Goal: Download file/media

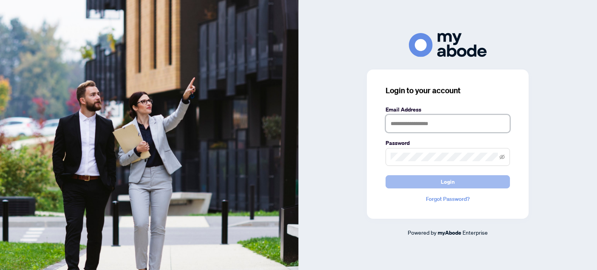
type input "**********"
click at [441, 181] on span "Login" at bounding box center [447, 182] width 14 height 12
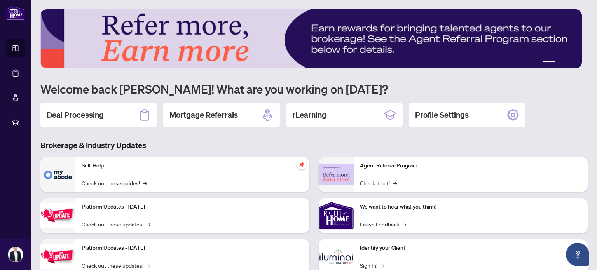
click at [113, 117] on div "Deal Processing" at bounding box center [98, 115] width 117 height 25
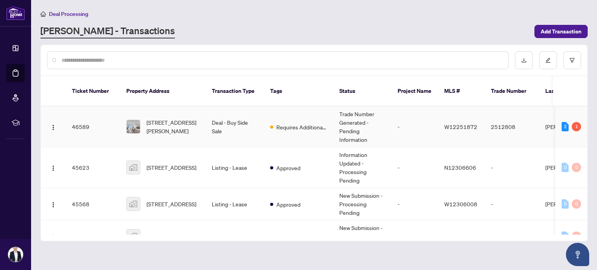
click at [195, 118] on span "[STREET_ADDRESS][PERSON_NAME]" at bounding box center [172, 126] width 53 height 17
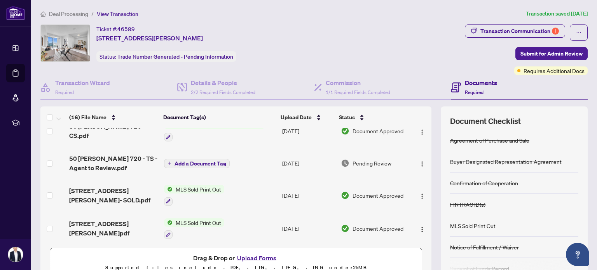
scroll to position [12, 0]
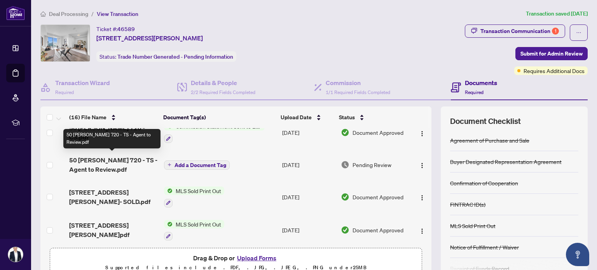
click at [105, 159] on span "50 [PERSON_NAME] 720 - TS - Agent to Review.pdf" at bounding box center [113, 164] width 88 height 19
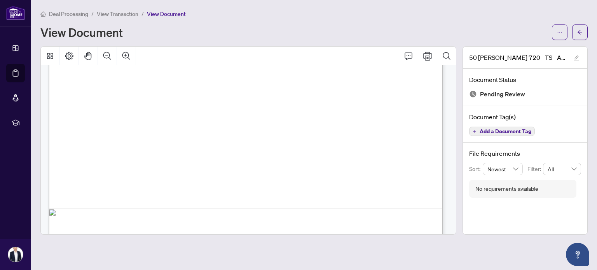
scroll to position [345, 0]
click at [552, 31] on button "button" at bounding box center [560, 32] width 16 height 16
click at [519, 49] on span "Download" at bounding box center [531, 49] width 59 height 9
click at [519, 49] on div "Please wait while we download your file(s)... Do not close or refresh the brows…" at bounding box center [298, 135] width 597 height 270
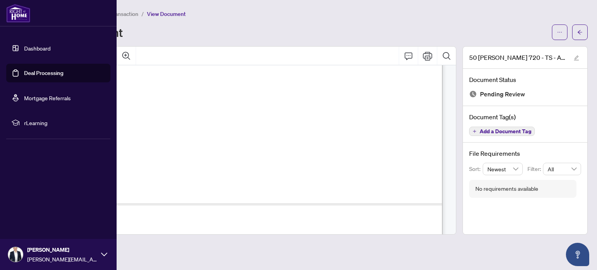
click at [24, 49] on link "Dashboard" at bounding box center [37, 48] width 26 height 7
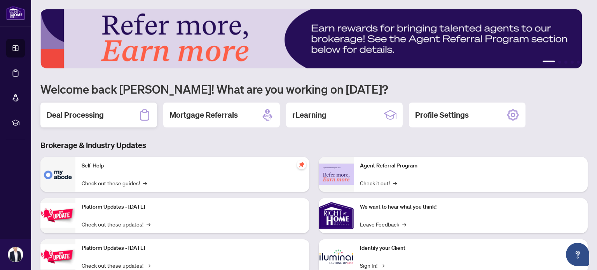
click at [98, 114] on h2 "Deal Processing" at bounding box center [75, 115] width 57 height 11
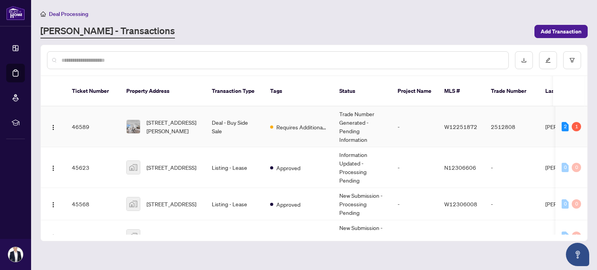
drag, startPoint x: 584, startPoint y: 105, endPoint x: 584, endPoint y: 110, distance: 5.0
click at [584, 110] on td "2 1" at bounding box center [571, 126] width 32 height 41
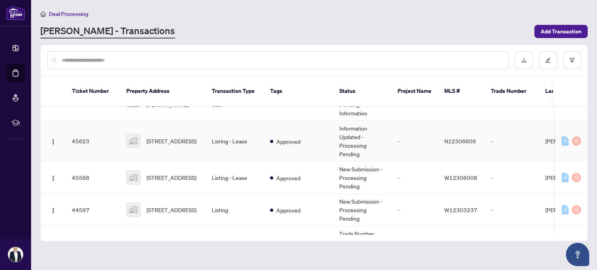
click at [584, 121] on td "0 0" at bounding box center [571, 141] width 32 height 41
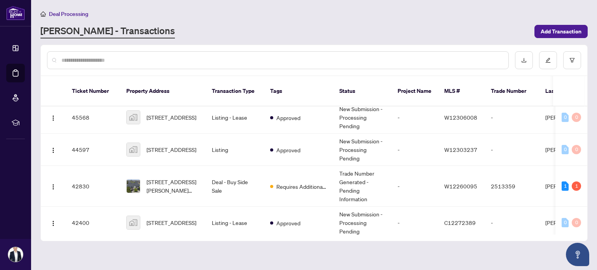
scroll to position [89, 0]
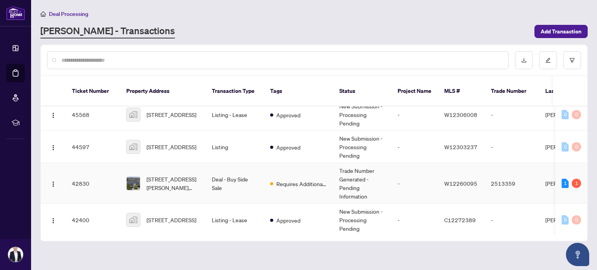
click at [182, 175] on span "[STREET_ADDRESS][PERSON_NAME][PERSON_NAME]" at bounding box center [172, 183] width 53 height 17
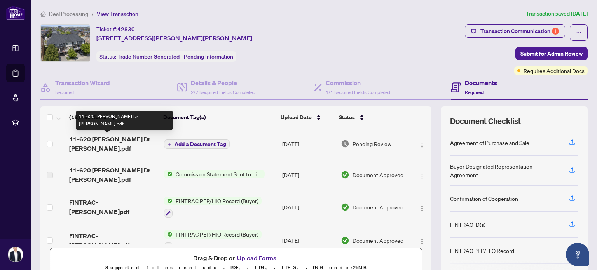
click at [121, 140] on span "11-620 [PERSON_NAME] Dr [PERSON_NAME].pdf" at bounding box center [113, 143] width 88 height 19
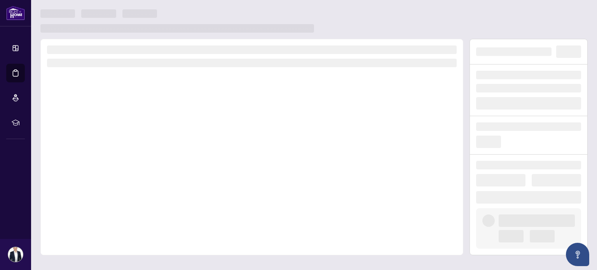
click at [121, 140] on div at bounding box center [251, 147] width 423 height 216
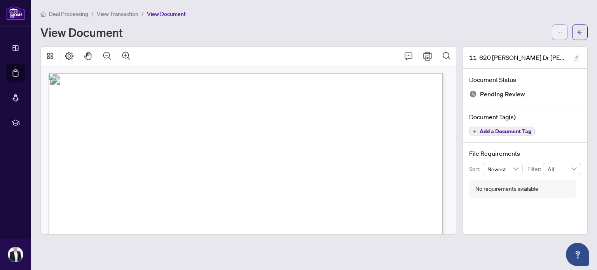
click at [561, 27] on span "button" at bounding box center [559, 32] width 5 height 12
click at [508, 49] on span "Download" at bounding box center [531, 49] width 59 height 9
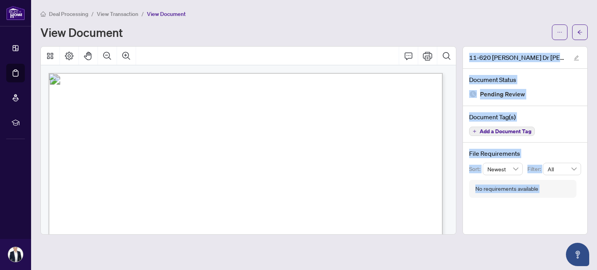
drag, startPoint x: 453, startPoint y: 78, endPoint x: 452, endPoint y: 88, distance: 9.3
click at [452, 88] on body "Dashboard Deal Processing Mortgage Referrals rLearning Vasko Nedanovski [EMAIL_…" at bounding box center [298, 135] width 597 height 270
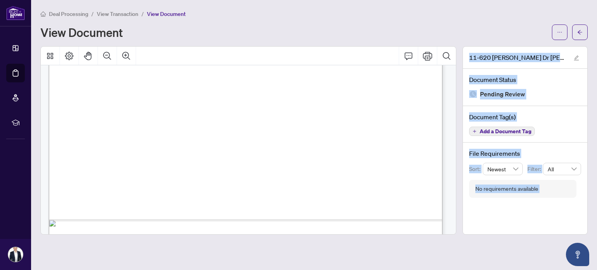
scroll to position [356, 0]
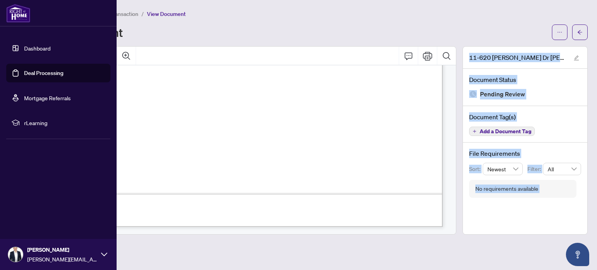
click at [24, 47] on link "Dashboard" at bounding box center [37, 48] width 26 height 7
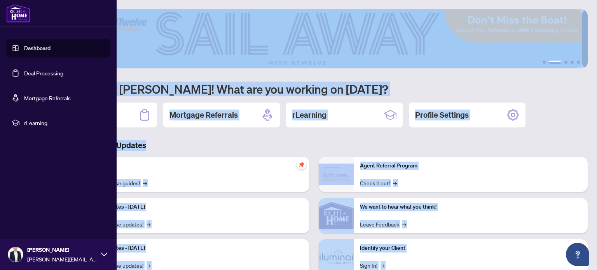
click at [24, 50] on link "Dashboard" at bounding box center [37, 48] width 26 height 7
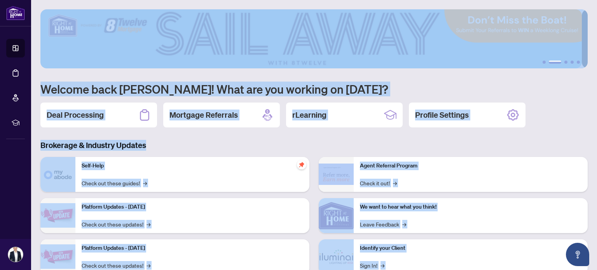
click at [169, 144] on h3 "Brokerage & Industry Updates" at bounding box center [313, 145] width 547 height 11
